Goal: Task Accomplishment & Management: Complete application form

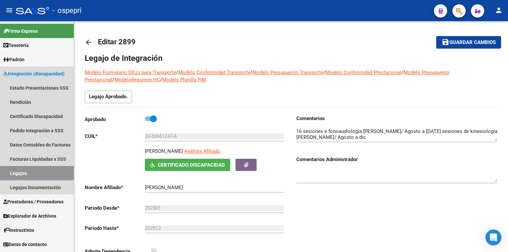
click at [23, 172] on link "Legajos" at bounding box center [37, 173] width 74 height 14
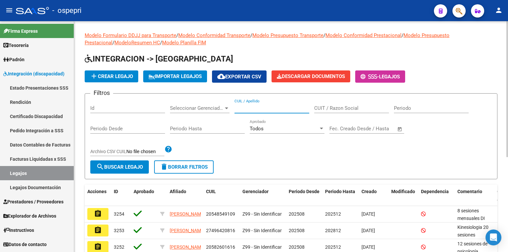
click at [245, 108] on input "CUIL / Apellido" at bounding box center [271, 108] width 75 height 6
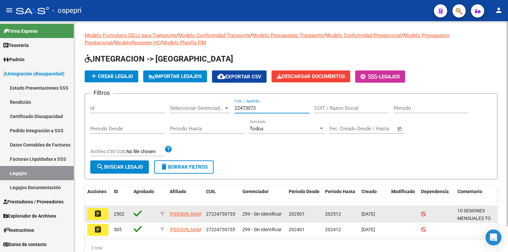
type input "22473073"
click at [100, 214] on mat-icon "assignment" at bounding box center [98, 214] width 8 height 8
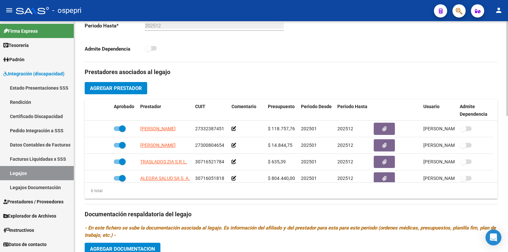
scroll to position [265, 0]
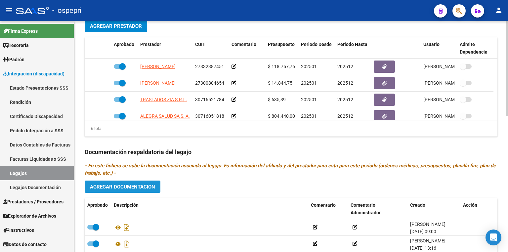
click at [142, 184] on span "Agregar Documentacion" at bounding box center [122, 187] width 65 height 6
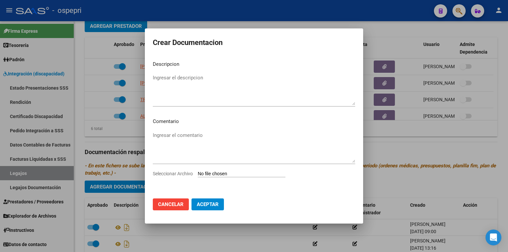
click at [216, 173] on input "Seleccionar Archivo" at bounding box center [242, 174] width 88 height 6
type input "C:\fakepath\27224730735.pdf"
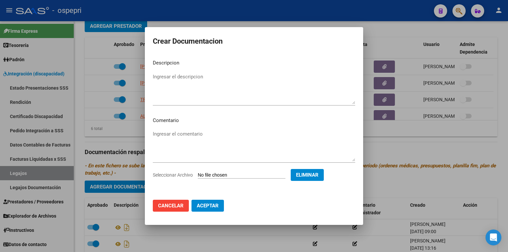
click at [206, 207] on span "Aceptar" at bounding box center [208, 206] width 22 height 6
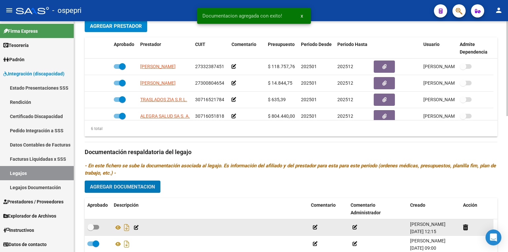
click at [98, 226] on span at bounding box center [93, 227] width 12 height 5
click at [91, 229] on input "checkbox" at bounding box center [90, 229] width 0 height 0
checkbox input "true"
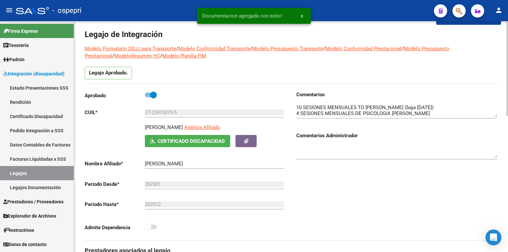
scroll to position [0, 0]
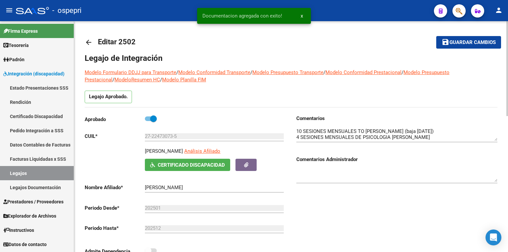
click at [461, 41] on span "Guardar cambios" at bounding box center [472, 43] width 46 height 6
click at [46, 168] on link "Legajos" at bounding box center [37, 173] width 74 height 14
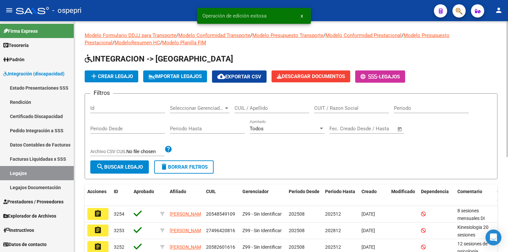
click at [271, 108] on input "CUIL / Apellido" at bounding box center [271, 108] width 75 height 6
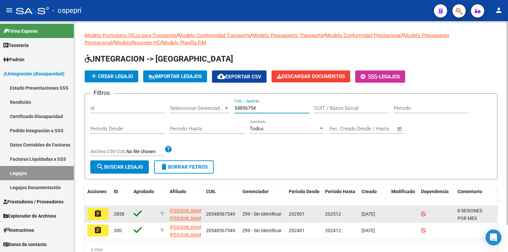
type input "54856754"
click at [103, 214] on button "assignment" at bounding box center [97, 214] width 21 height 12
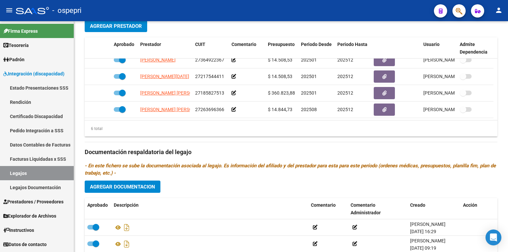
scroll to position [251, 0]
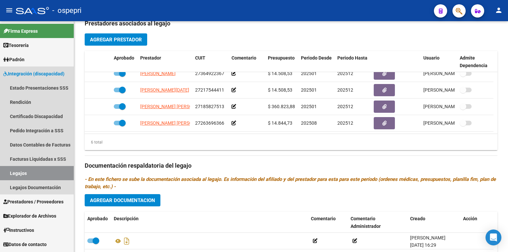
click at [44, 172] on link "Legajos" at bounding box center [37, 173] width 74 height 14
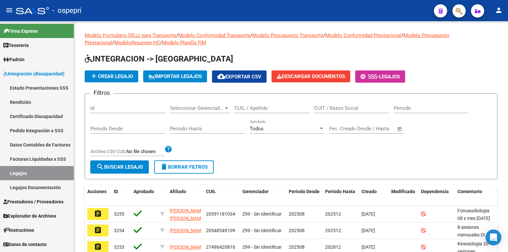
click at [44, 170] on link "Legajos" at bounding box center [37, 173] width 74 height 14
